Goal: Transaction & Acquisition: Obtain resource

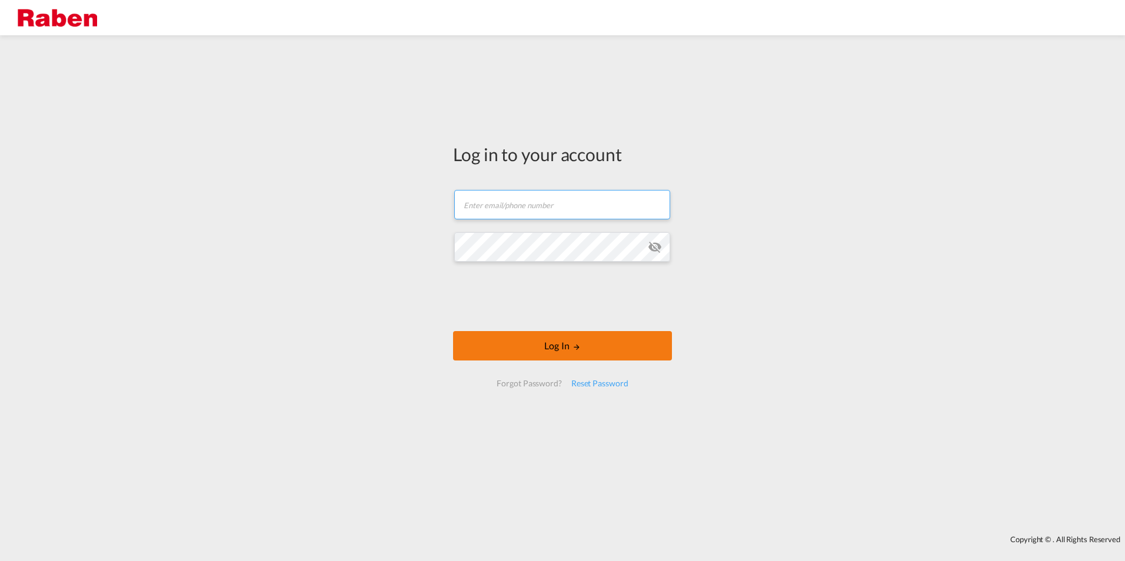
type input "[PERSON_NAME][EMAIL_ADDRESS][PERSON_NAME][PERSON_NAME][DOMAIN_NAME]"
click at [548, 345] on button "Log In" at bounding box center [562, 345] width 219 height 29
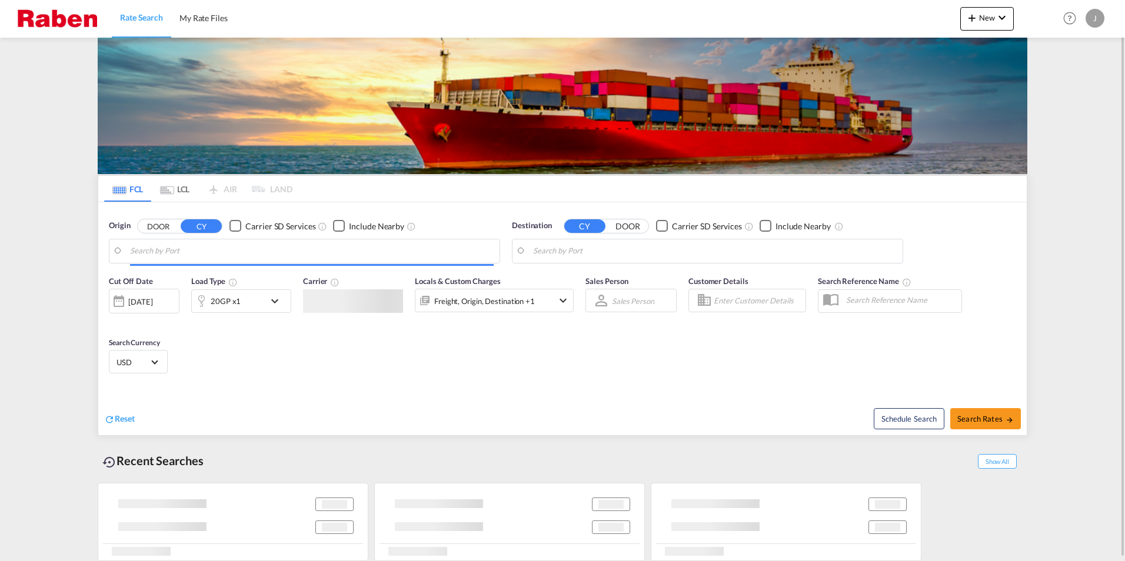
type input "[GEOGRAPHIC_DATA], NLRTM"
type input "[GEOGRAPHIC_DATA], MZMPM"
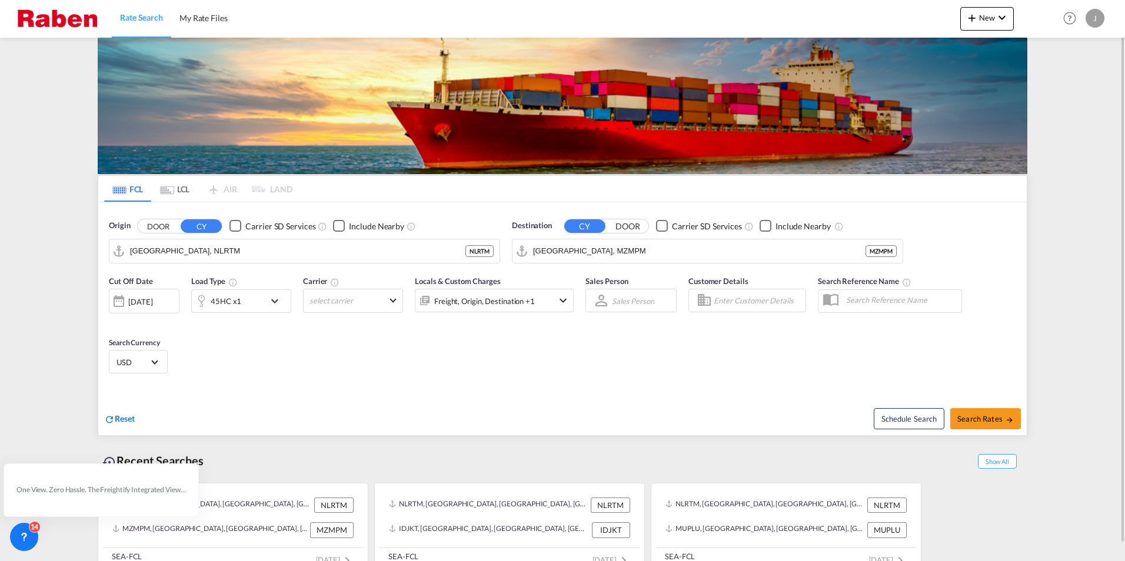
click at [131, 419] on span "Reset" at bounding box center [125, 419] width 20 height 10
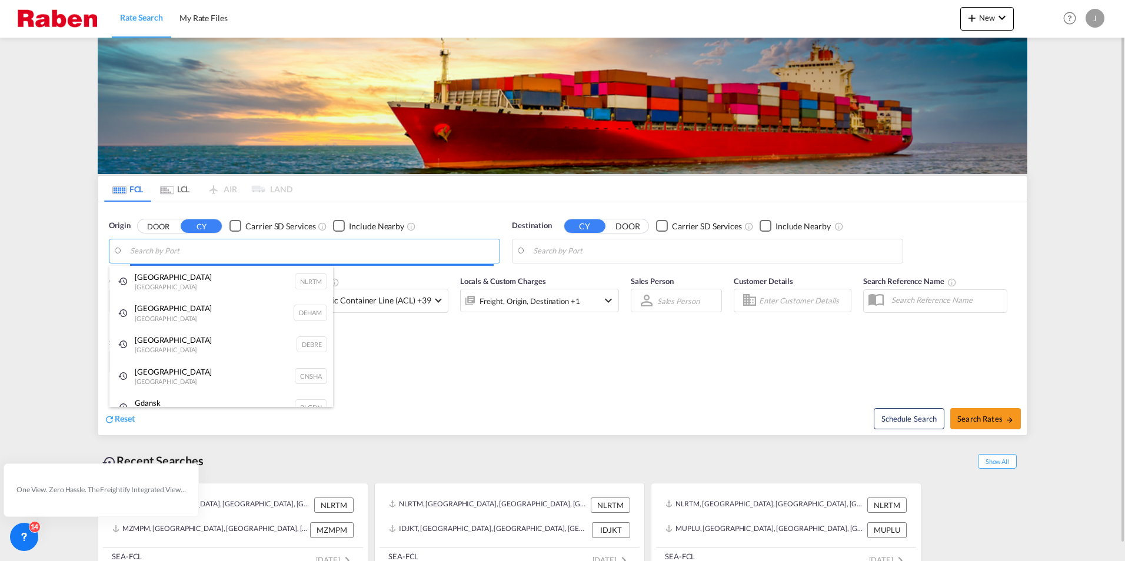
click at [158, 252] on body "Rate Search My Rate Files Rate Search My Rate Files New Rates Ratecard Rateshee…" at bounding box center [562, 280] width 1125 height 561
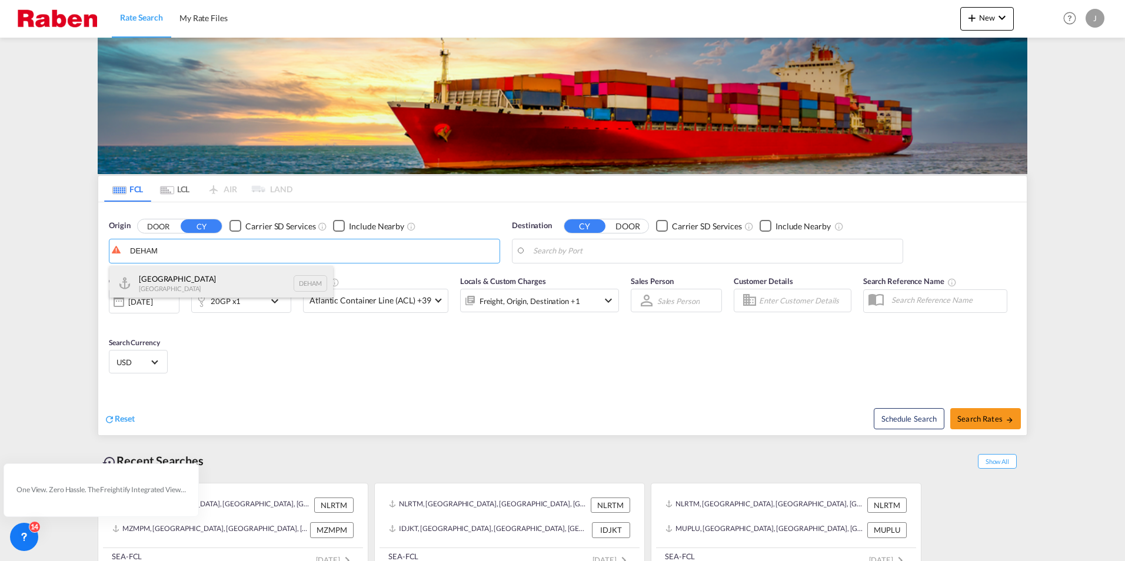
click at [181, 279] on div "[GEOGRAPHIC_DATA] [GEOGRAPHIC_DATA] DEHAM" at bounding box center [221, 283] width 224 height 35
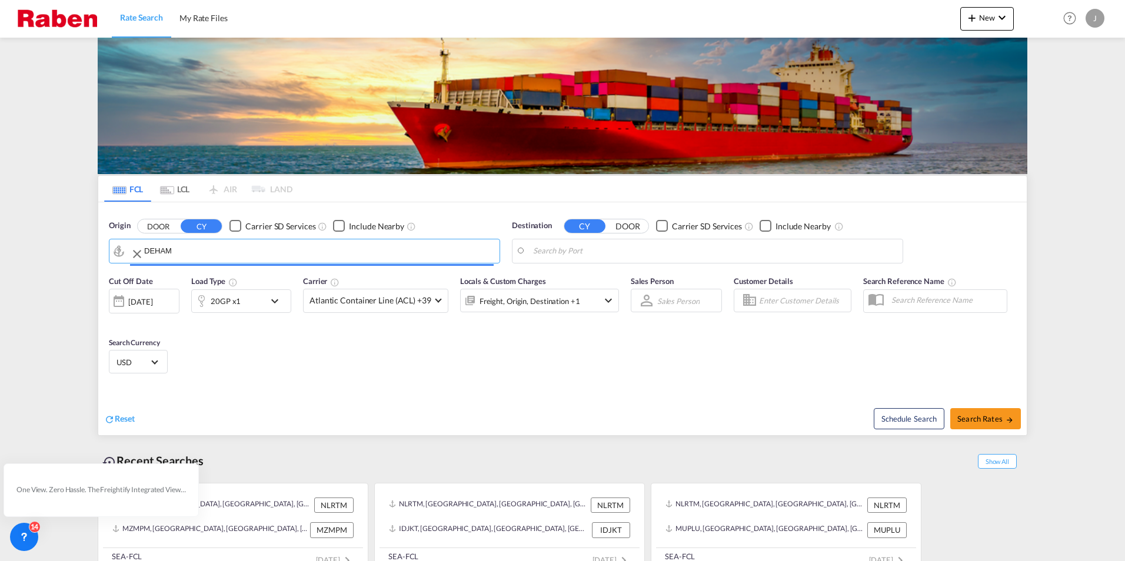
type input "[GEOGRAPHIC_DATA], [GEOGRAPHIC_DATA]"
click at [599, 247] on body "Rate Search My Rate Files Rate Search My Rate Files New Rates Ratecard Rateshee…" at bounding box center [562, 280] width 1125 height 561
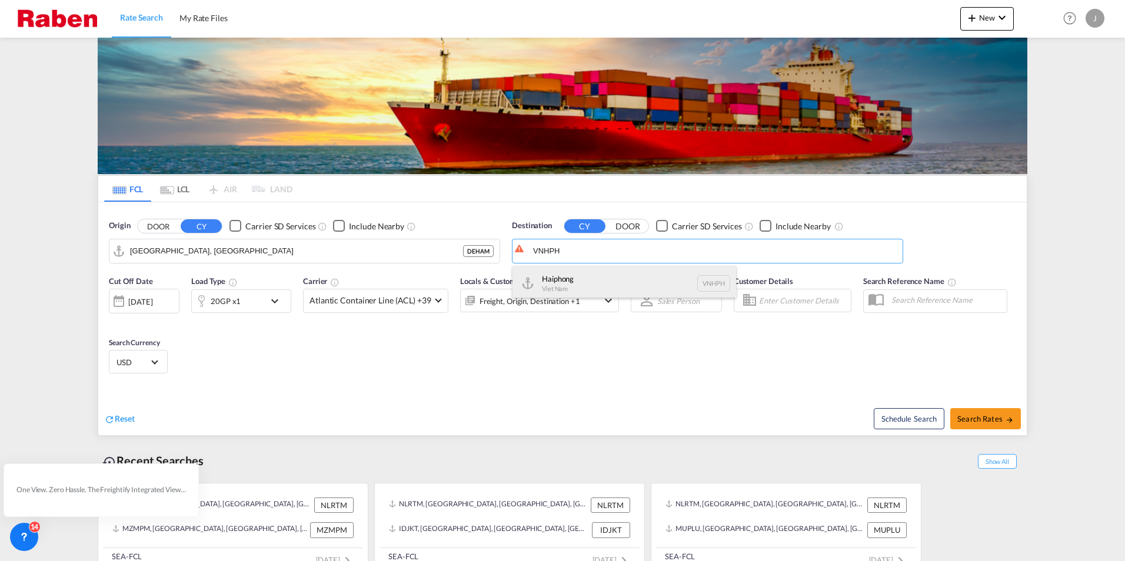
click at [580, 282] on div "Haiphong Viet Nam VNHPH" at bounding box center [624, 283] width 224 height 35
type input "Haiphong, VNHPH"
click at [275, 296] on md-icon "icon-chevron-down" at bounding box center [278, 301] width 20 height 14
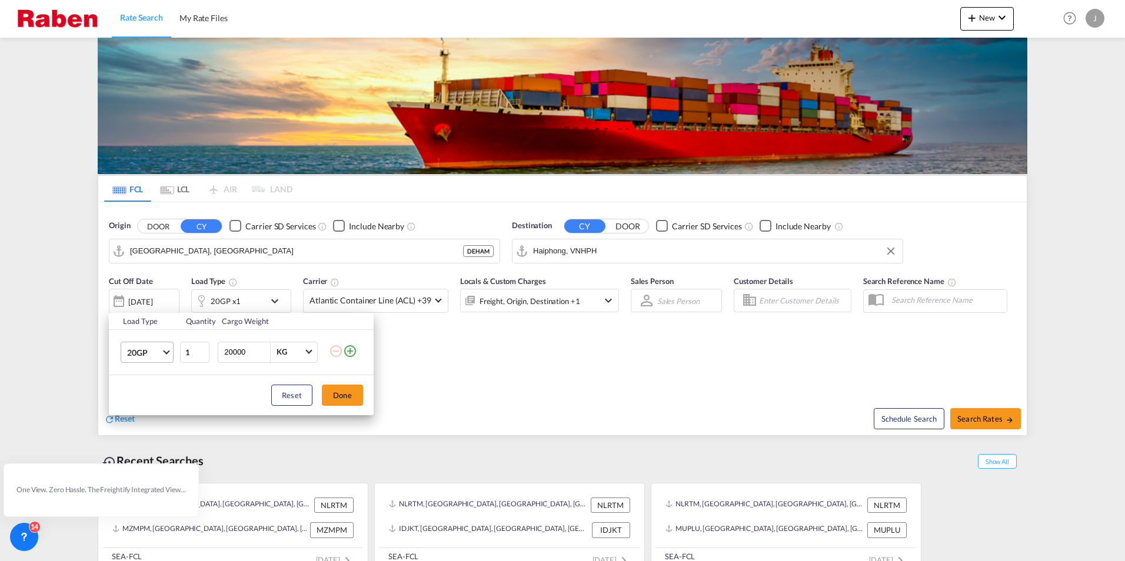
click at [162, 350] on md-select-value "20GP" at bounding box center [149, 352] width 47 height 20
click at [148, 412] on div "40HC" at bounding box center [138, 409] width 22 height 12
click at [361, 394] on button "Done" at bounding box center [342, 395] width 41 height 21
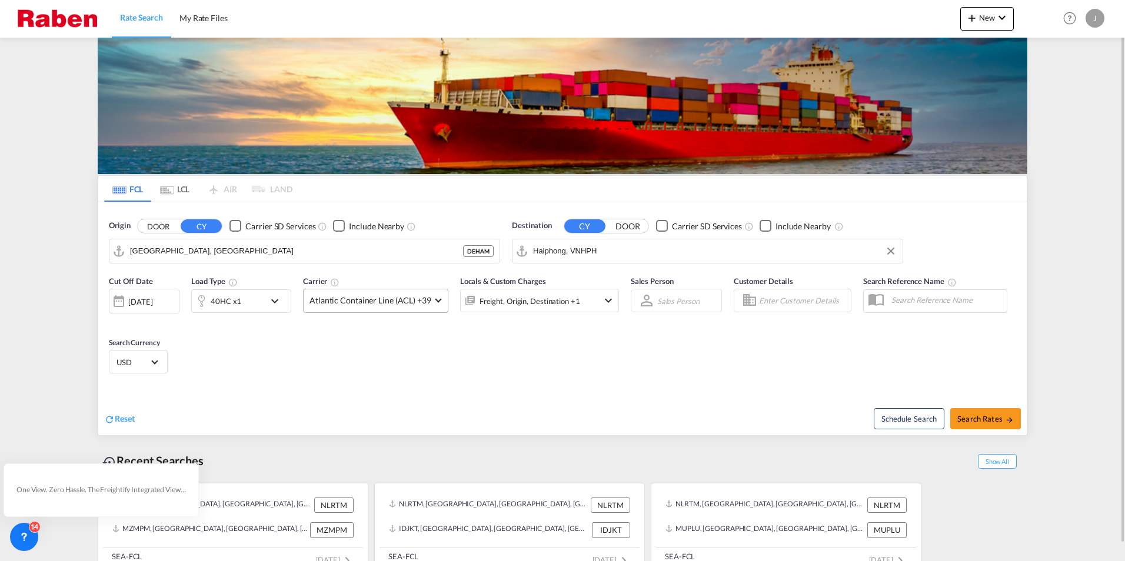
click at [381, 299] on span "Atlantic Container Line (ACL) +39" at bounding box center [370, 301] width 122 height 12
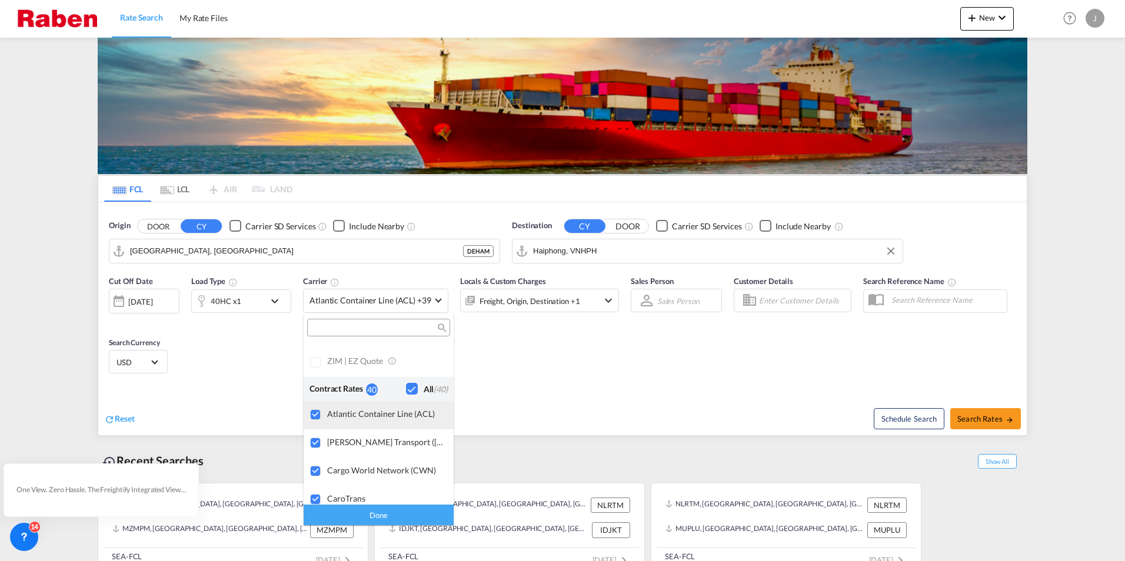
scroll to position [660, 0]
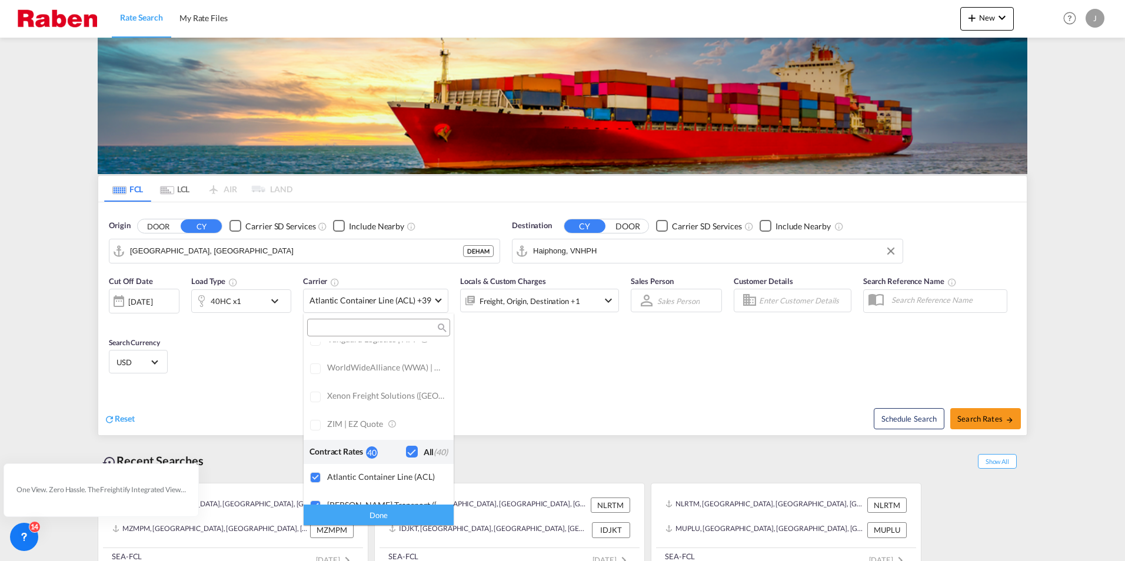
click at [406, 449] on div "Checkbox No Ink" at bounding box center [412, 452] width 12 height 12
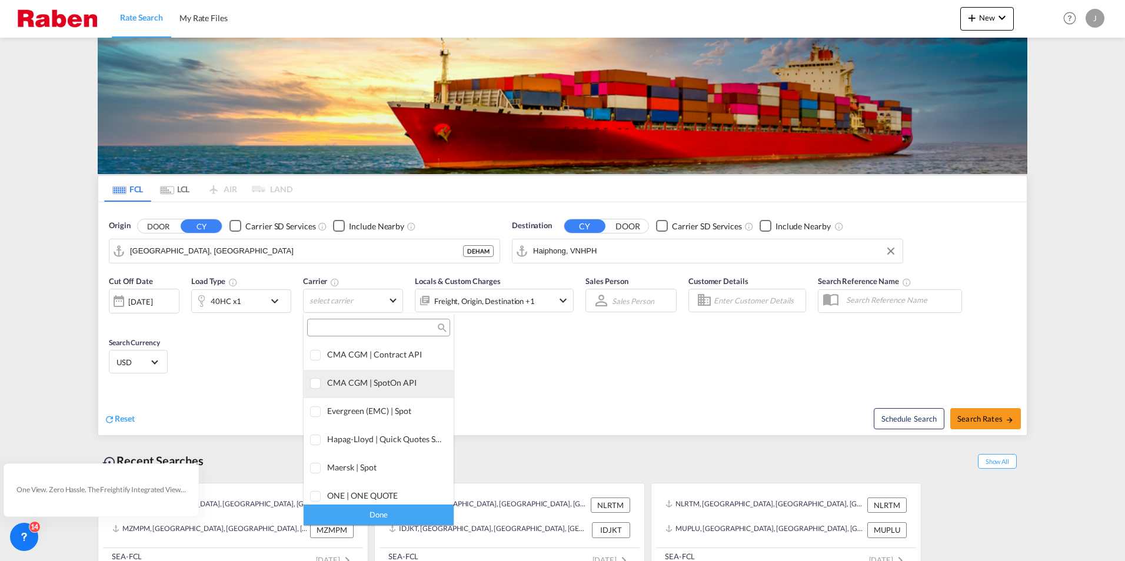
scroll to position [0, 0]
click at [406, 354] on div "Checkbox No Ink" at bounding box center [412, 354] width 12 height 12
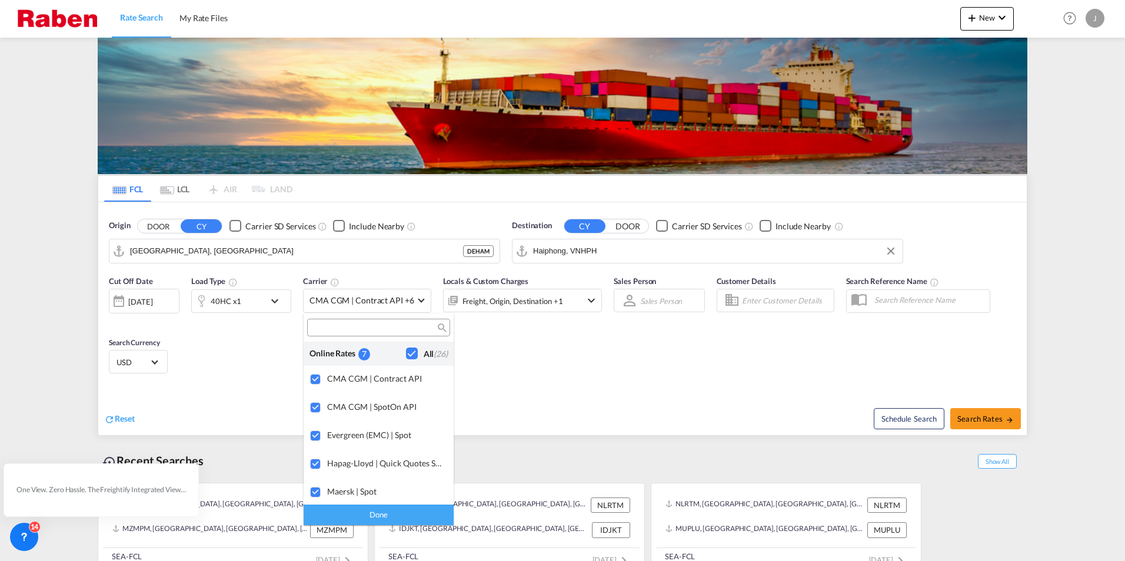
click at [384, 514] on div "Done" at bounding box center [379, 515] width 150 height 21
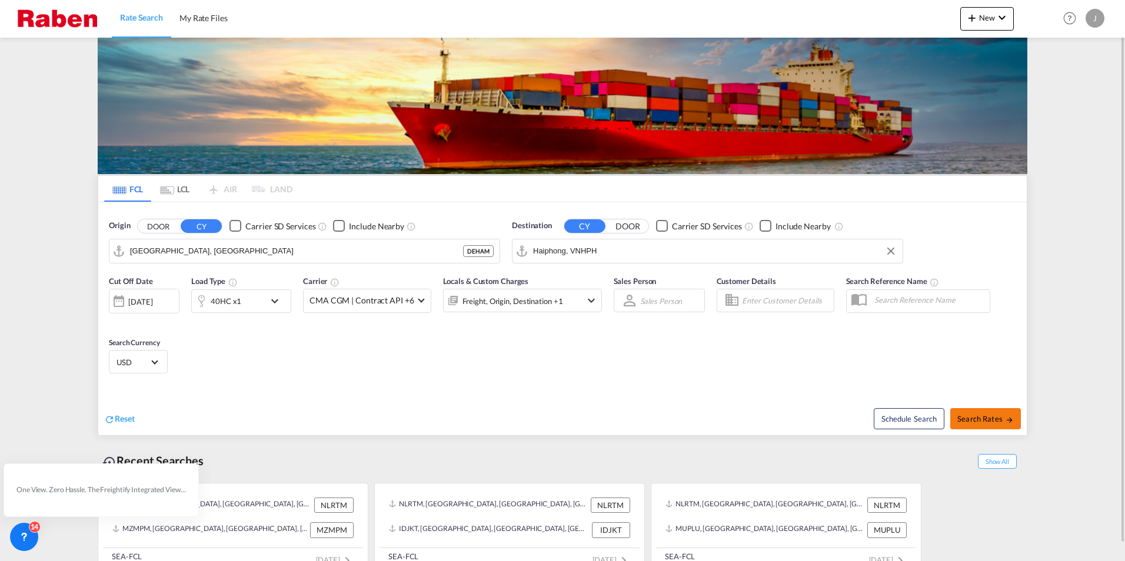
click at [991, 421] on span "Search Rates" at bounding box center [985, 418] width 56 height 9
type input "DEHAM to VNHPH / [DATE]"
